Goal: Information Seeking & Learning: Learn about a topic

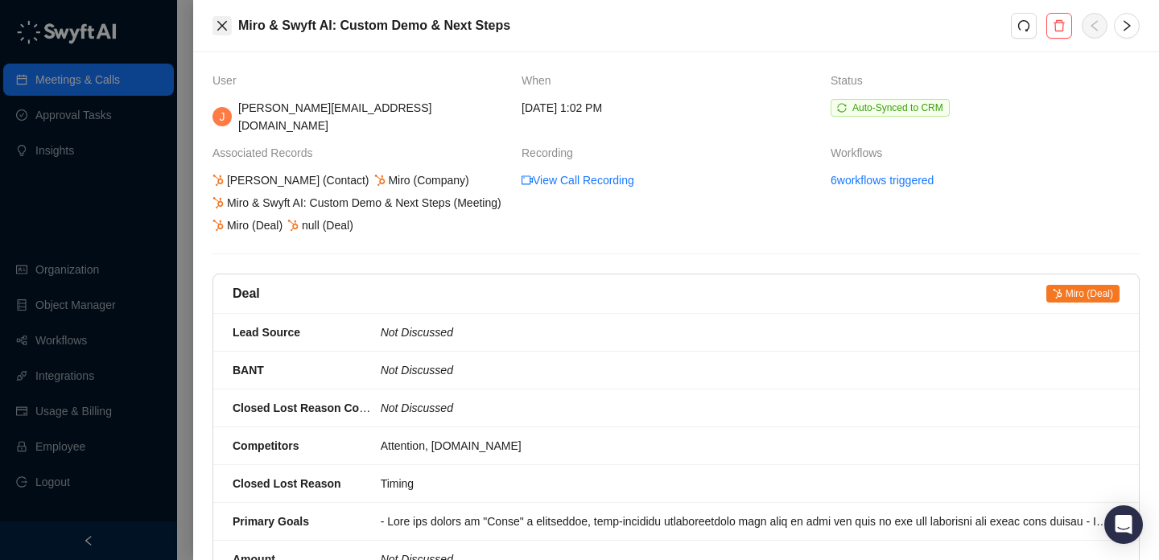
click at [217, 31] on icon "close" at bounding box center [222, 25] width 13 height 13
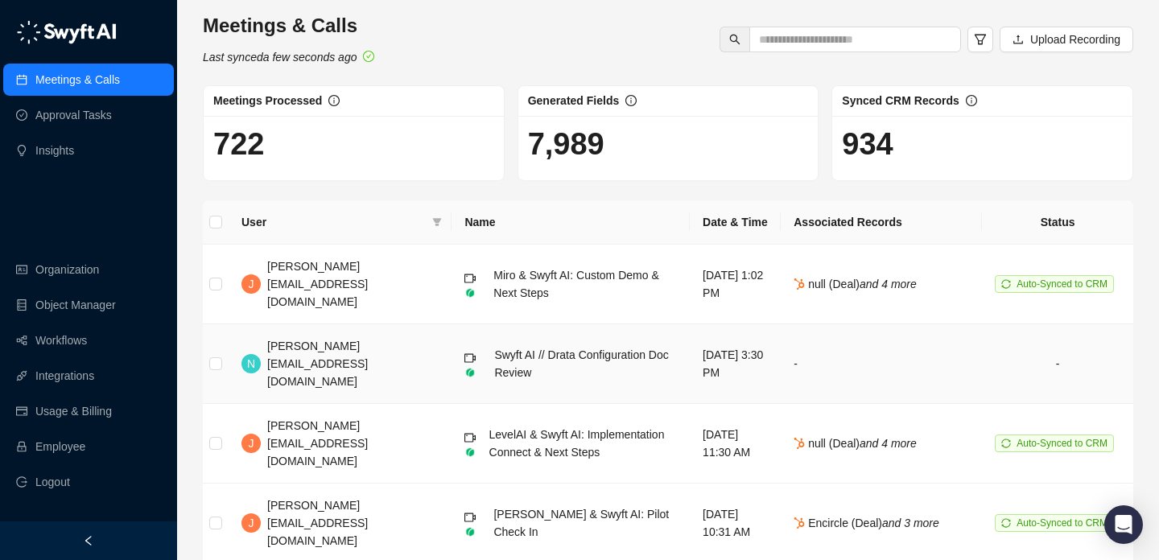
click at [690, 345] on td "[DATE] 3:30 PM" at bounding box center [735, 364] width 91 height 80
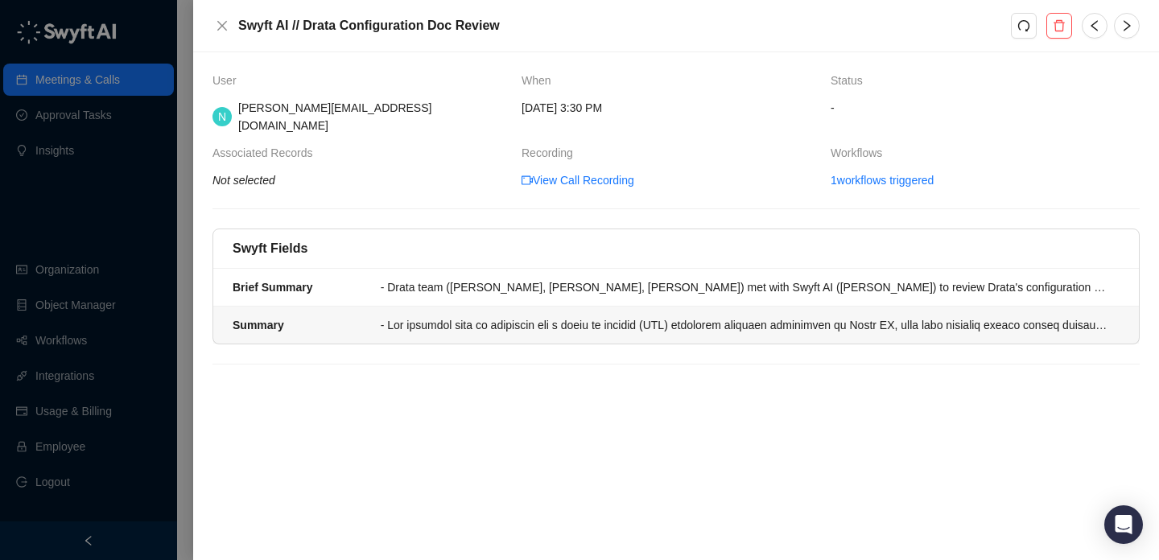
click at [605, 316] on div at bounding box center [745, 325] width 729 height 18
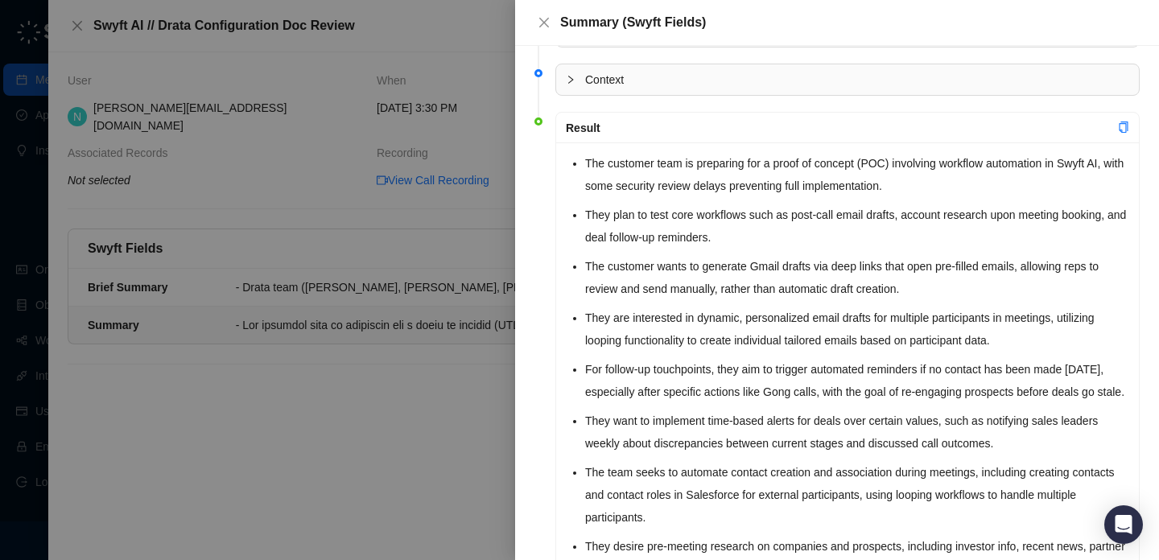
scroll to position [46, 0]
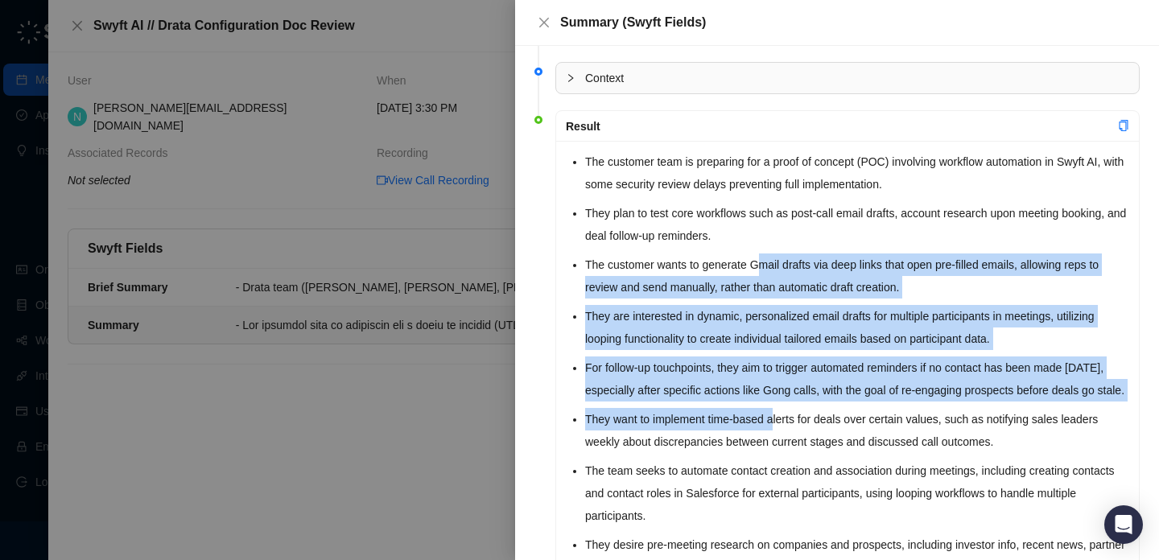
drag, startPoint x: 769, startPoint y: 257, endPoint x: 779, endPoint y: 436, distance: 179.8
click at [779, 436] on li "They want to implement time-based alerts for deals over certain values, such as…" at bounding box center [857, 430] width 544 height 45
drag, startPoint x: 779, startPoint y: 436, endPoint x: 852, endPoint y: 223, distance: 225.3
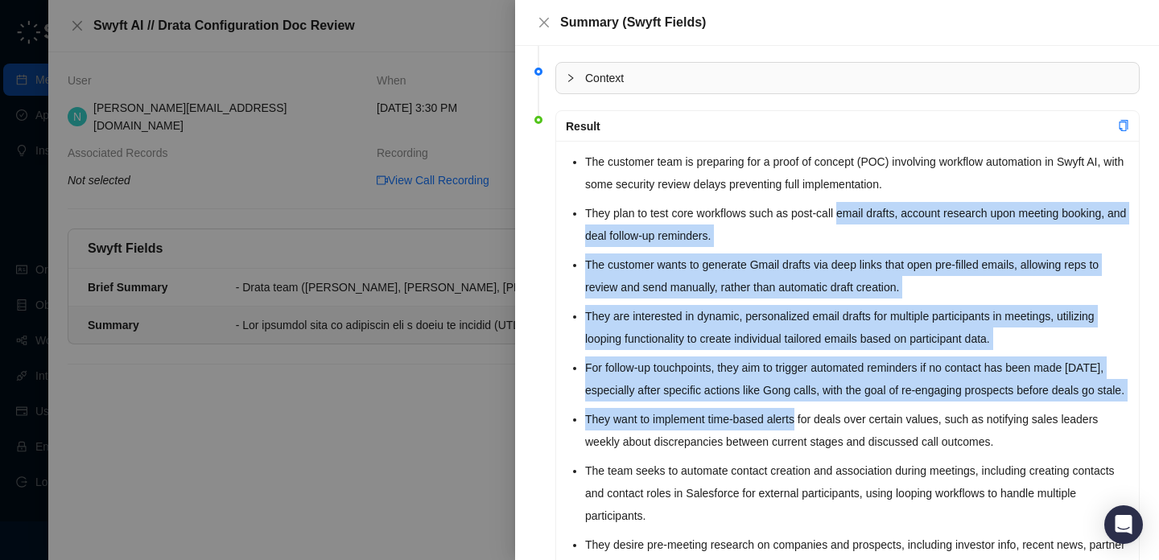
click at [852, 223] on li "They plan to test core workflows such as post-call email drafts, account resear…" at bounding box center [857, 224] width 544 height 45
drag, startPoint x: 852, startPoint y: 223, endPoint x: 862, endPoint y: 430, distance: 207.2
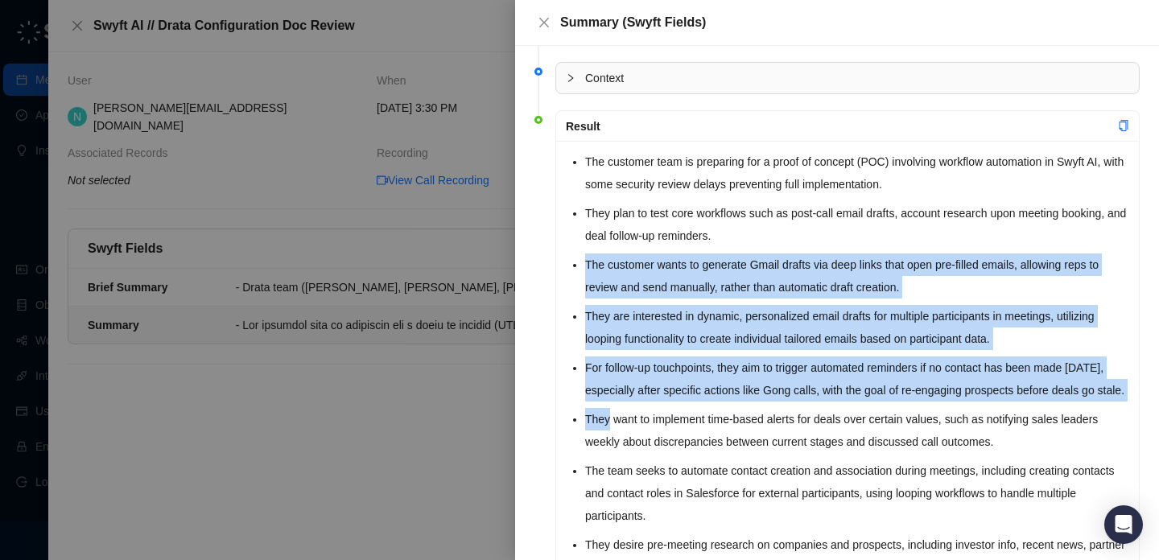
drag, startPoint x: 862, startPoint y: 430, endPoint x: 798, endPoint y: 229, distance: 211.3
click at [798, 229] on li "They plan to test core workflows such as post-call email drafts, account resear…" at bounding box center [857, 224] width 544 height 45
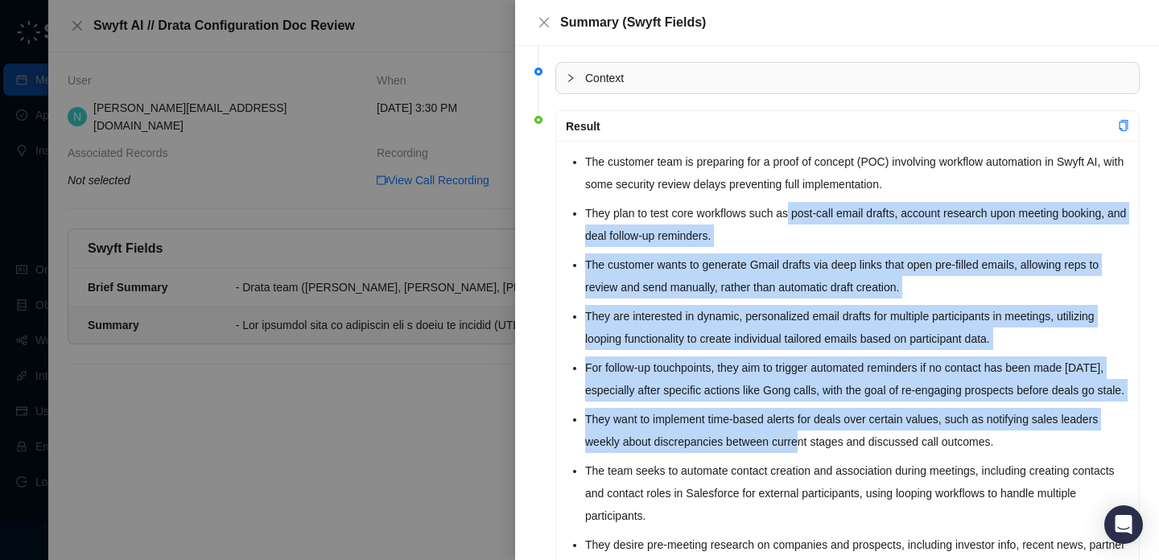
drag, startPoint x: 794, startPoint y: 209, endPoint x: 807, endPoint y: 473, distance: 264.4
click at [807, 453] on li "They want to implement time-based alerts for deals over certain values, such as…" at bounding box center [857, 430] width 544 height 45
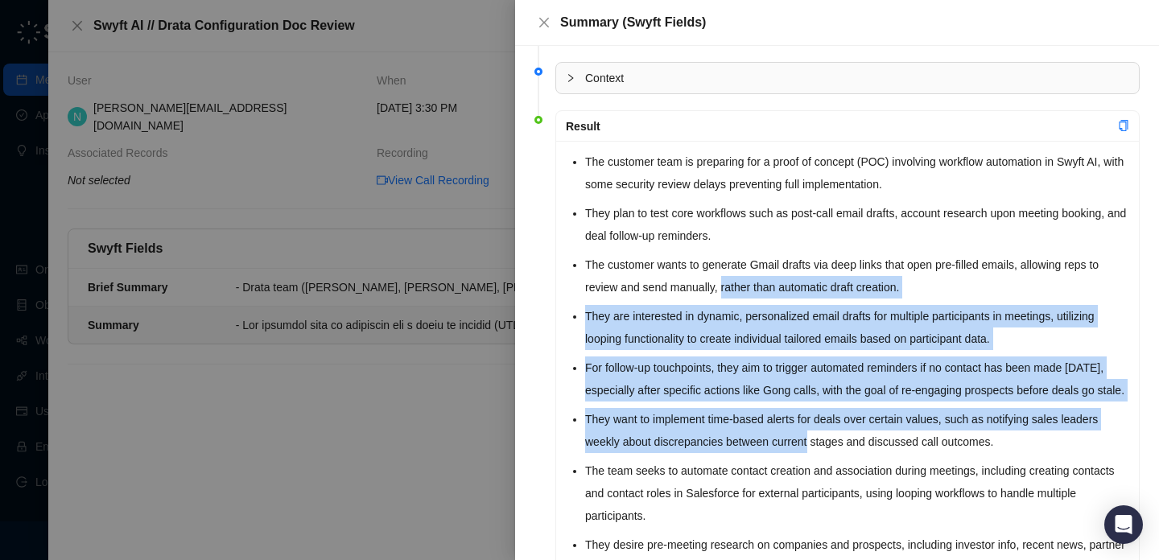
drag, startPoint x: 807, startPoint y: 473, endPoint x: 747, endPoint y: 283, distance: 199.9
click at [747, 283] on li "The customer wants to generate Gmail drafts via deep links that open pre-filled…" at bounding box center [857, 276] width 544 height 45
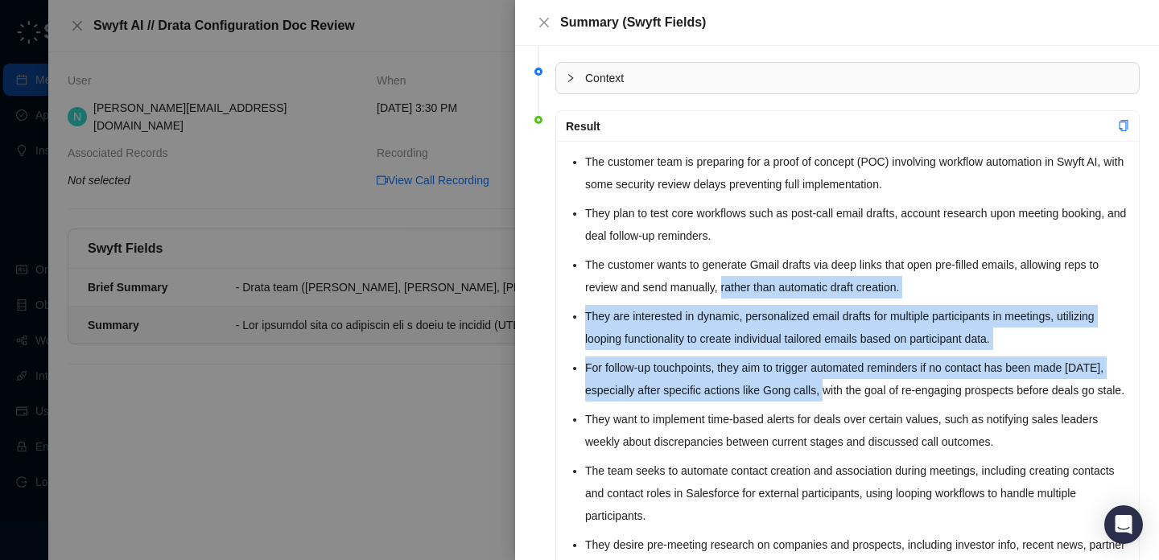
drag, startPoint x: 747, startPoint y: 283, endPoint x: 819, endPoint y: 394, distance: 132.2
click at [819, 394] on li "For follow-up touchpoints, they aim to trigger automated reminders if no contac…" at bounding box center [857, 379] width 544 height 45
drag, startPoint x: 819, startPoint y: 394, endPoint x: 792, endPoint y: 294, distance: 103.3
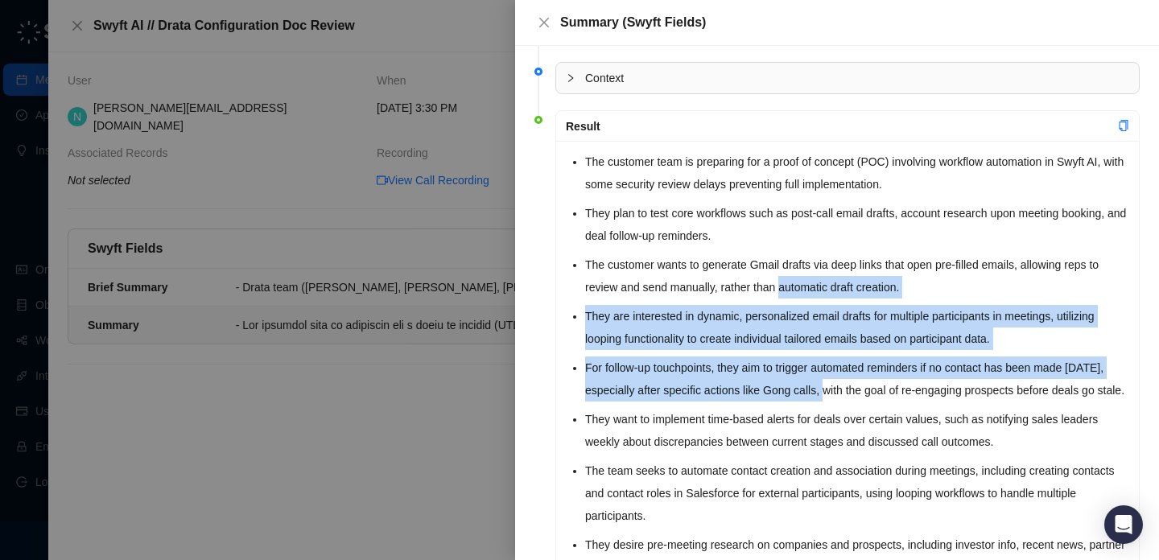
click at [792, 294] on li "The customer wants to generate Gmail drafts via deep links that open pre-filled…" at bounding box center [857, 276] width 544 height 45
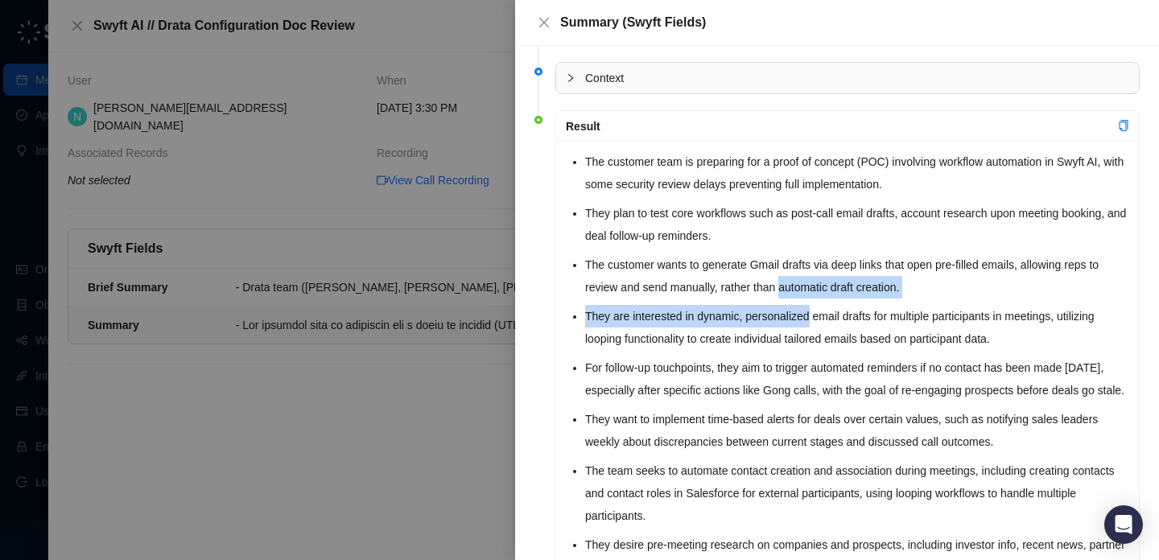
drag, startPoint x: 792, startPoint y: 294, endPoint x: 794, endPoint y: 322, distance: 28.2
click at [794, 322] on li "They are interested in dynamic, personalized email drafts for multiple particip…" at bounding box center [857, 327] width 544 height 45
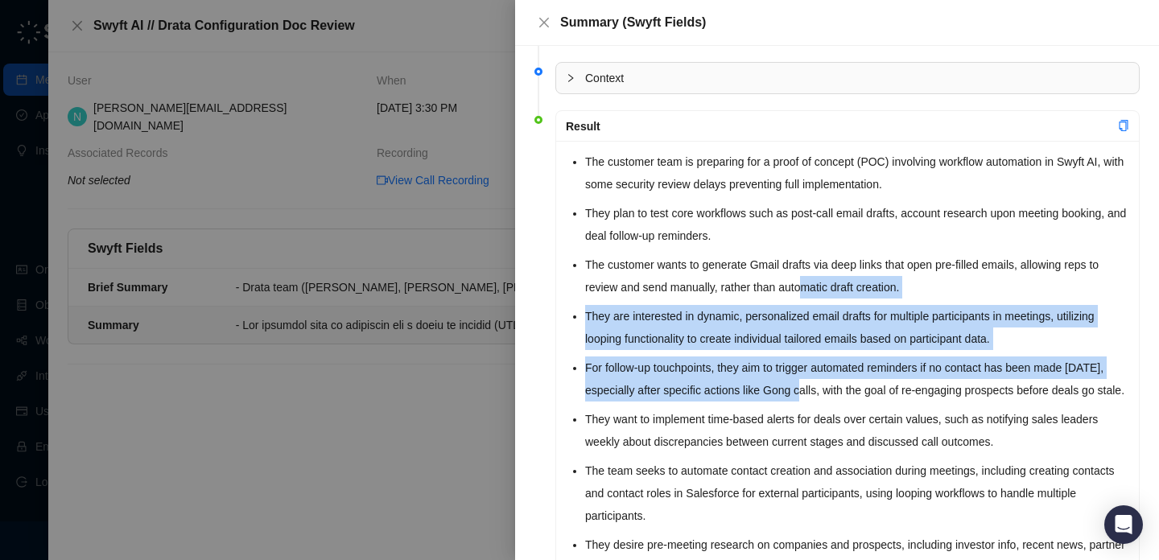
drag, startPoint x: 808, startPoint y: 382, endPoint x: 808, endPoint y: 277, distance: 105.5
click at [808, 277] on li "The customer wants to generate Gmail drafts via deep links that open pre-filled…" at bounding box center [857, 276] width 544 height 45
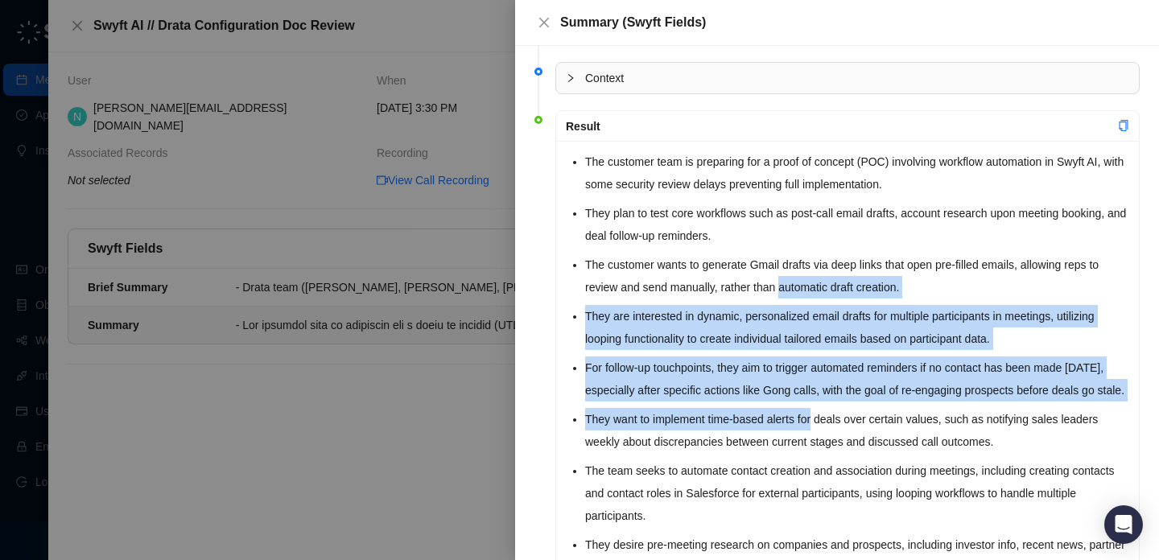
drag, startPoint x: 808, startPoint y: 277, endPoint x: 809, endPoint y: 435, distance: 157.8
click at [809, 435] on li "They want to implement time-based alerts for deals over certain values, such as…" at bounding box center [857, 430] width 544 height 45
drag, startPoint x: 809, startPoint y: 435, endPoint x: 809, endPoint y: 270, distance: 165.0
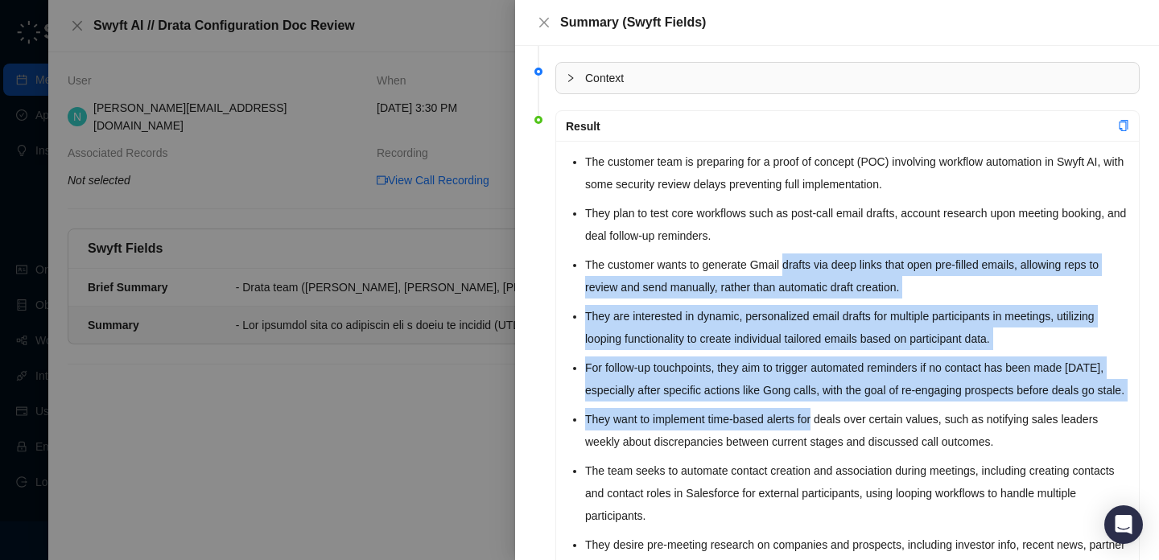
click at [809, 270] on li "The customer wants to generate Gmail drafts via deep links that open pre-filled…" at bounding box center [857, 276] width 544 height 45
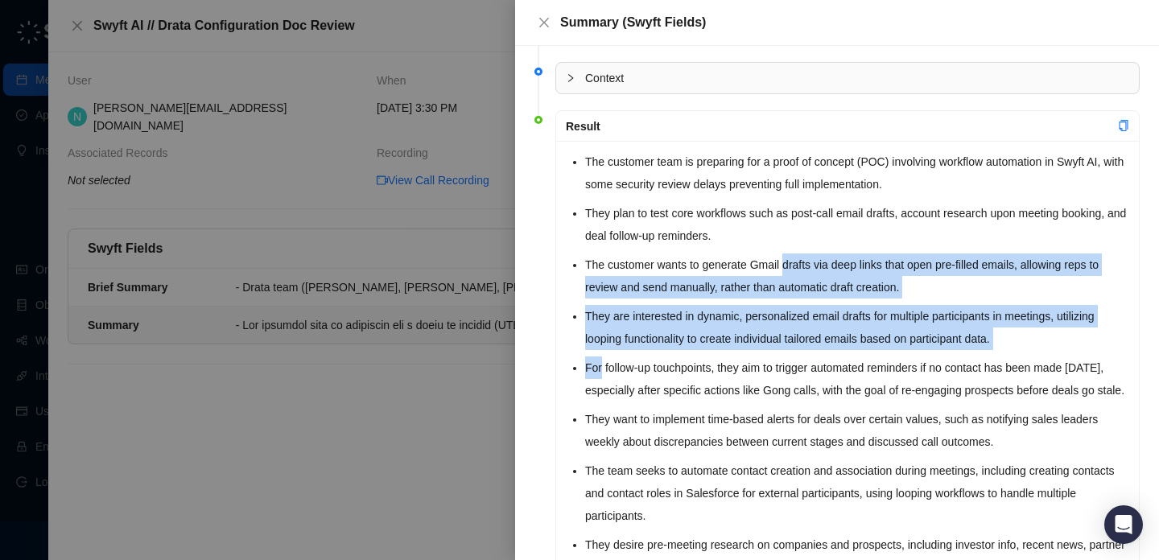
drag, startPoint x: 809, startPoint y: 270, endPoint x: 809, endPoint y: 353, distance: 83.7
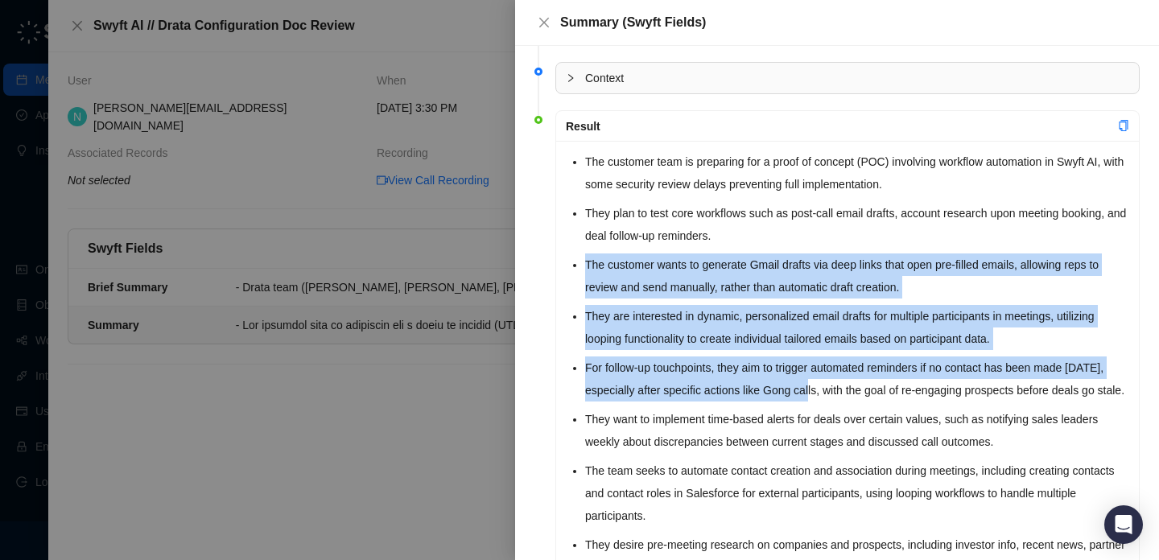
drag, startPoint x: 820, startPoint y: 378, endPoint x: 820, endPoint y: 227, distance: 150.6
click at [820, 227] on li "They plan to test core workflows such as post-call email drafts, account resear…" at bounding box center [857, 224] width 544 height 45
drag, startPoint x: 825, startPoint y: 258, endPoint x: 832, endPoint y: 407, distance: 149.1
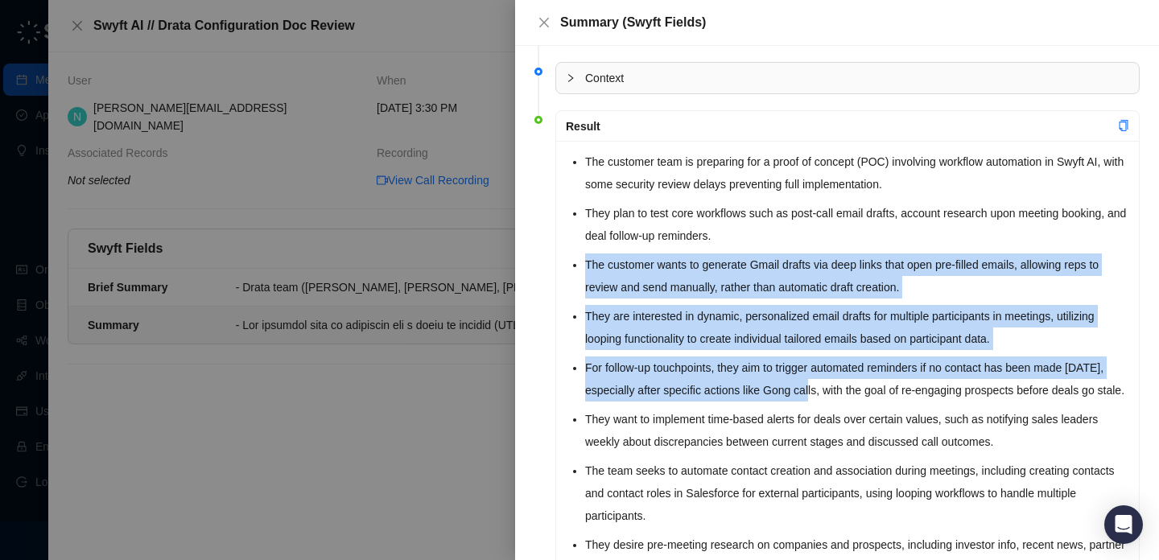
click at [832, 402] on li "For follow-up touchpoints, they aim to trigger automated reminders if no contac…" at bounding box center [857, 379] width 544 height 45
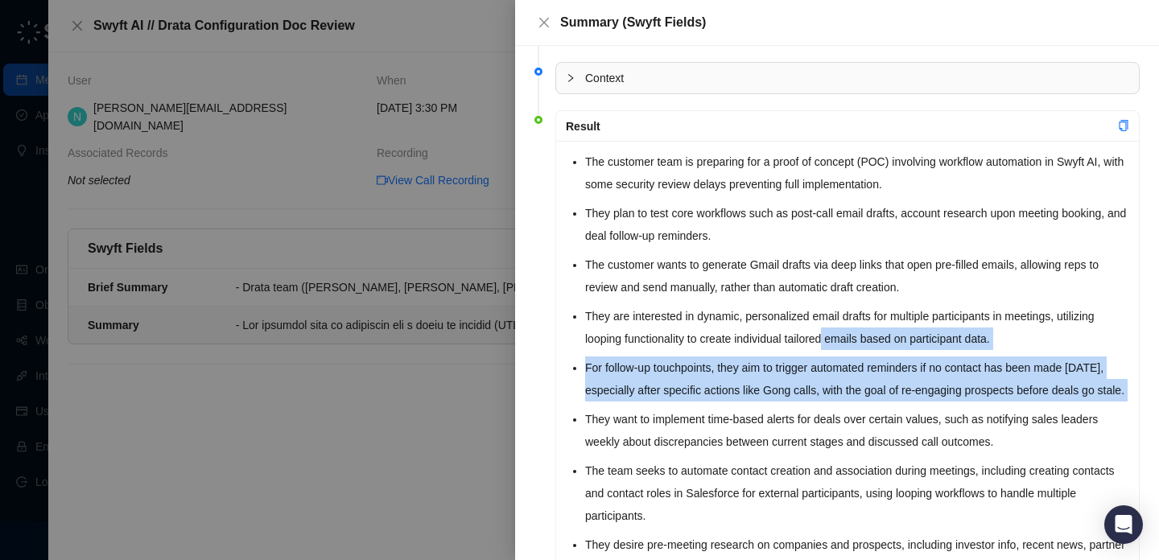
drag, startPoint x: 832, startPoint y: 407, endPoint x: 832, endPoint y: 317, distance: 89.4
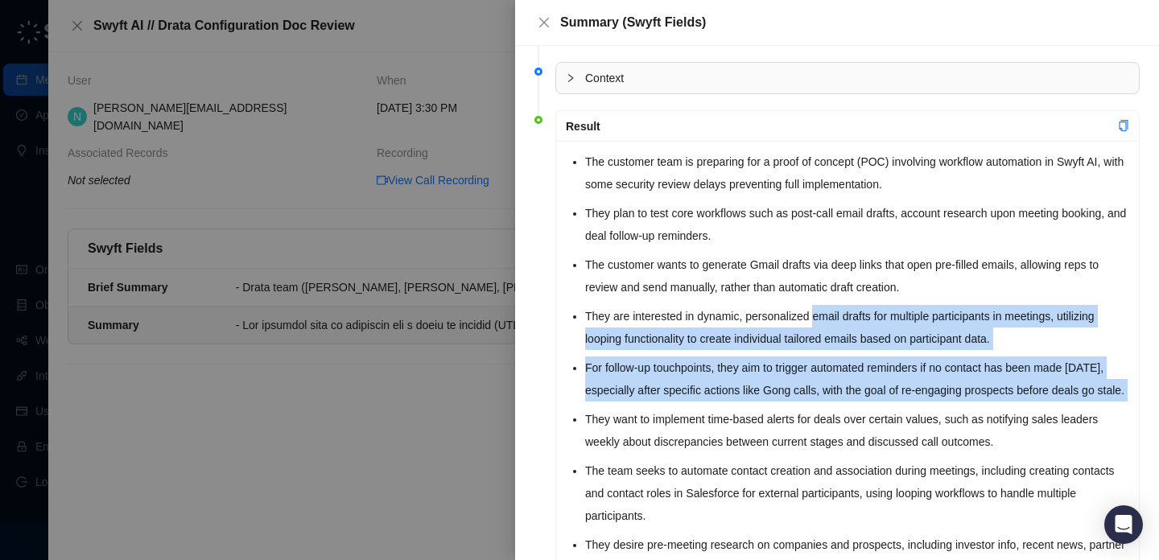
click at [832, 317] on li "They are interested in dynamic, personalized email drafts for multiple particip…" at bounding box center [857, 327] width 544 height 45
drag, startPoint x: 832, startPoint y: 317, endPoint x: 835, endPoint y: 428, distance: 111.1
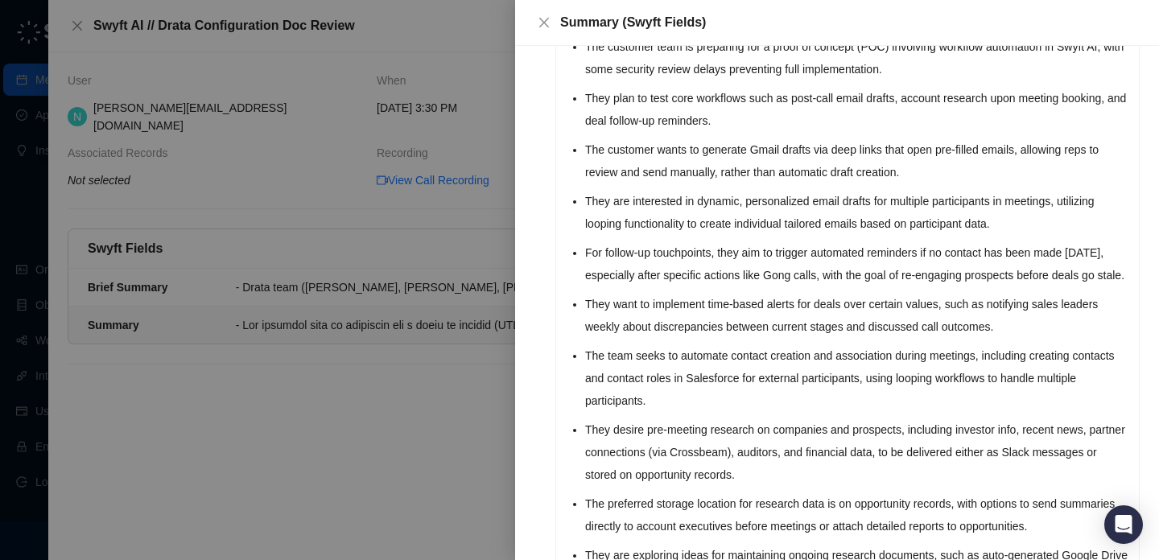
scroll to position [160, 0]
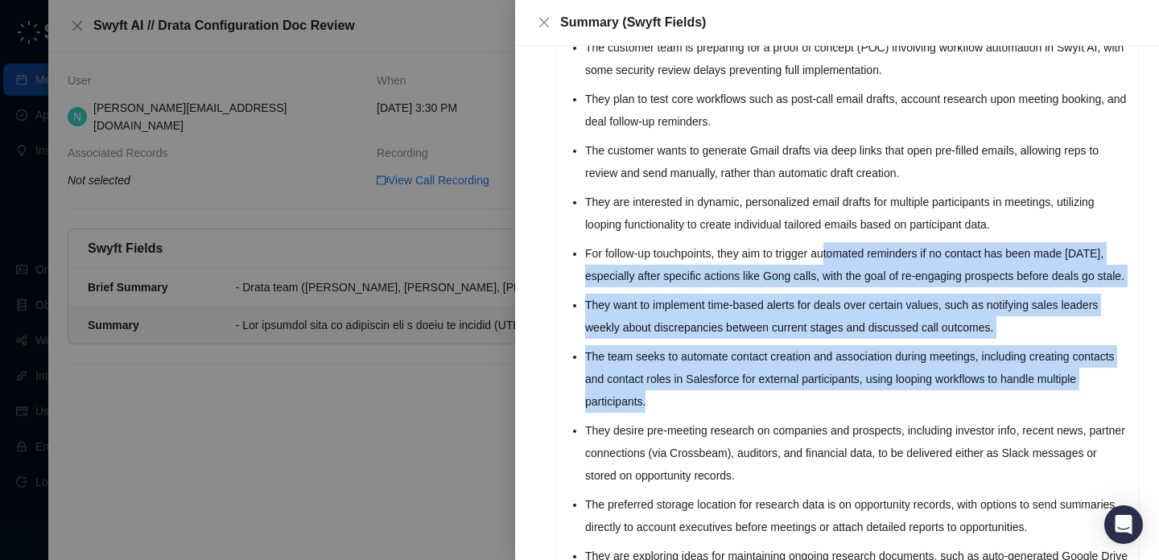
drag, startPoint x: 835, startPoint y: 428, endPoint x: 835, endPoint y: 242, distance: 186.0
click at [835, 242] on ul "The customer team is preparing for a proof of concept (POC) involving workflow …" at bounding box center [857, 464] width 544 height 857
click at [835, 242] on li "For follow-up touchpoints, they aim to trigger automated reminders if no contac…" at bounding box center [857, 264] width 544 height 45
drag, startPoint x: 835, startPoint y: 242, endPoint x: 835, endPoint y: 423, distance: 180.3
click at [835, 423] on ul "The customer team is preparing for a proof of concept (POC) involving workflow …" at bounding box center [857, 464] width 544 height 857
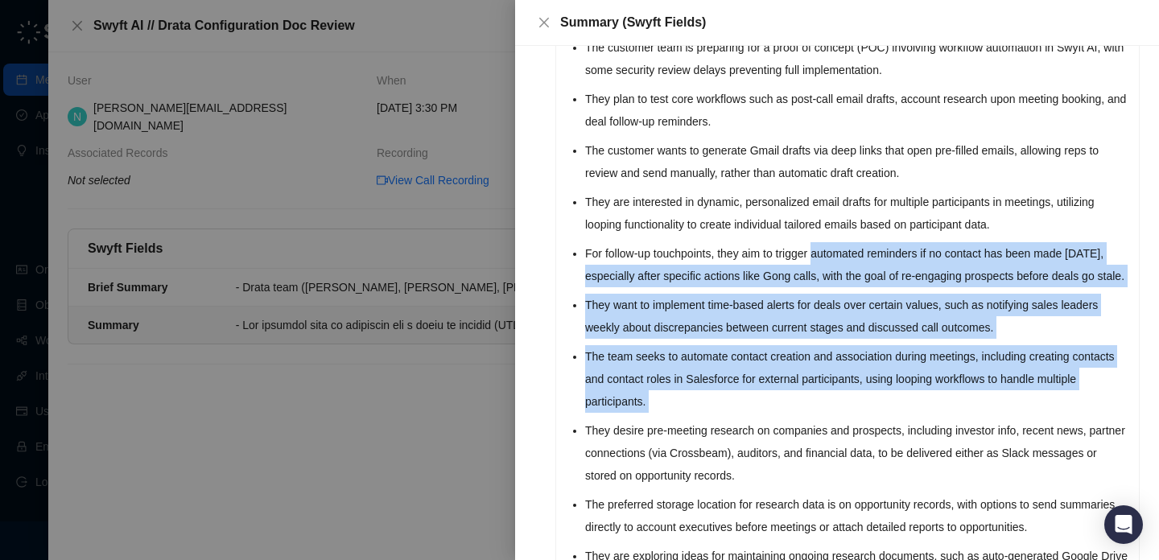
click at [835, 413] on li "The team seeks to automate contact creation and association during meetings, in…" at bounding box center [857, 379] width 544 height 68
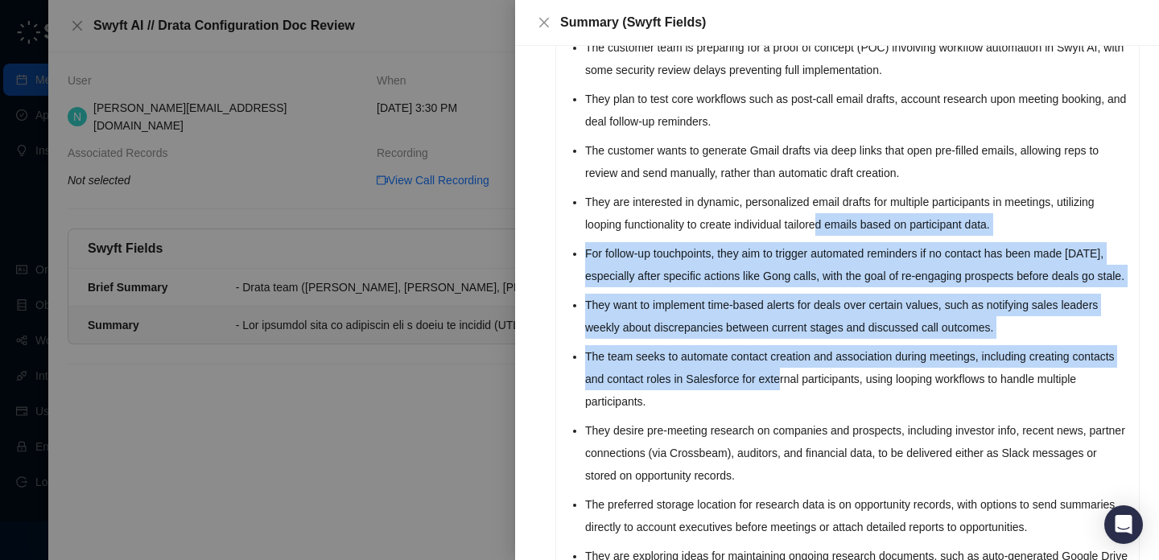
drag, startPoint x: 836, startPoint y: 407, endPoint x: 828, endPoint y: 169, distance: 237.6
click at [828, 169] on ul "The customer team is preparing for a proof of concept (POC) involving workflow …" at bounding box center [857, 464] width 544 height 857
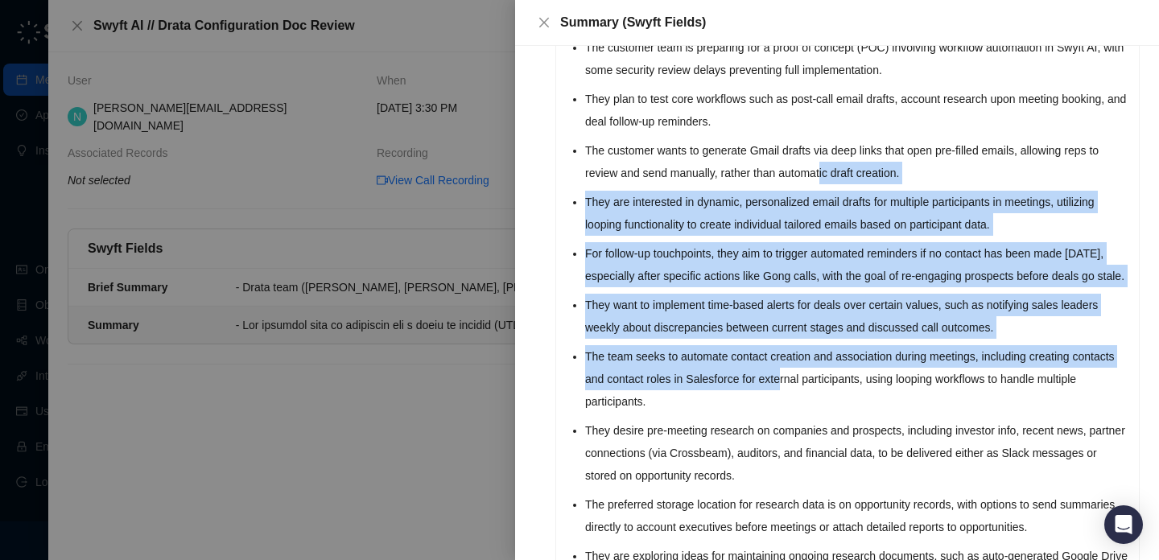
click at [828, 169] on li "The customer wants to generate Gmail drafts via deep links that open pre-filled…" at bounding box center [857, 161] width 544 height 45
